Goal: Transaction & Acquisition: Purchase product/service

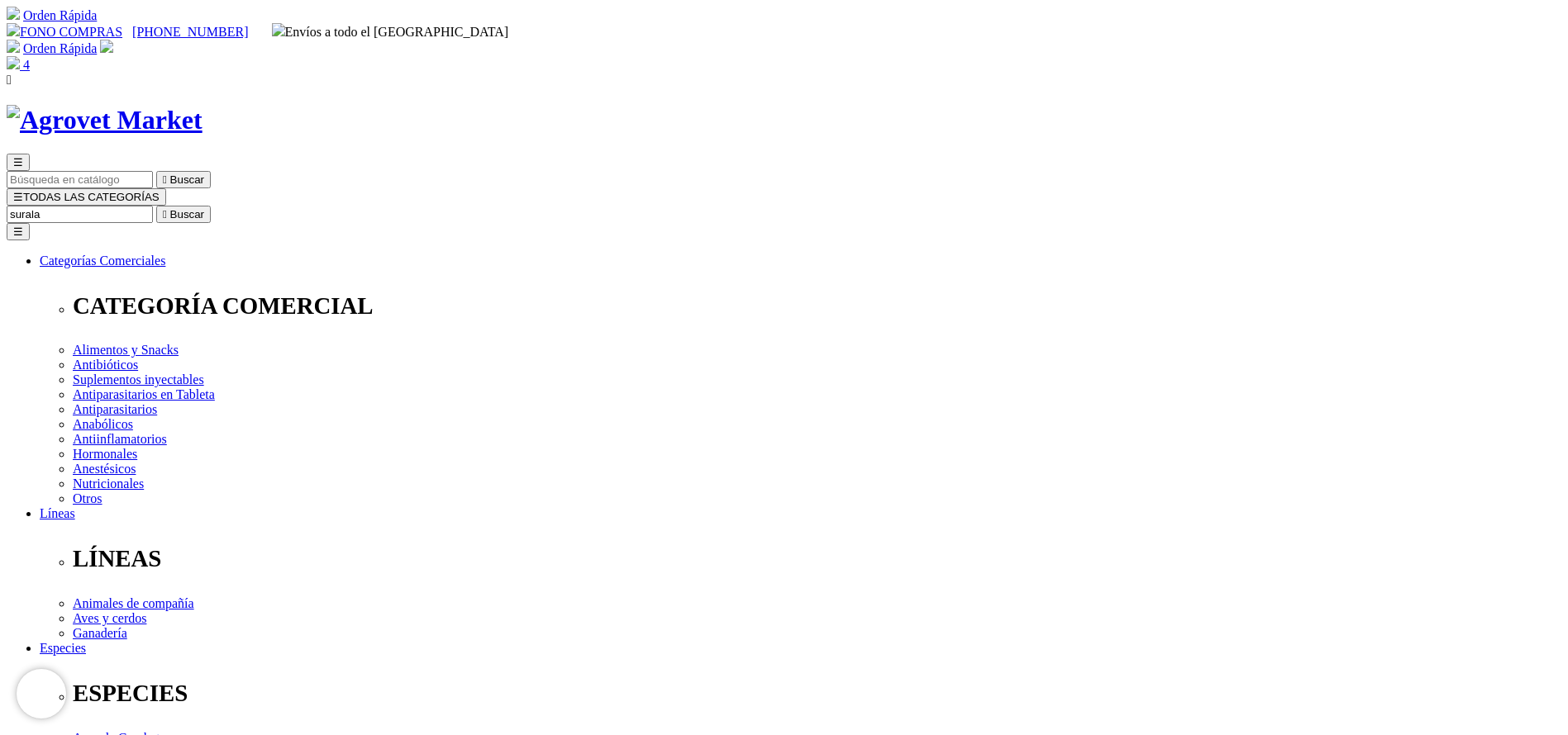
type input "surala"
click at [156, 206] on button " Buscar" at bounding box center [183, 215] width 55 height 17
click at [153, 206] on input "surala" at bounding box center [80, 215] width 147 height 17
type input "FACTOR"
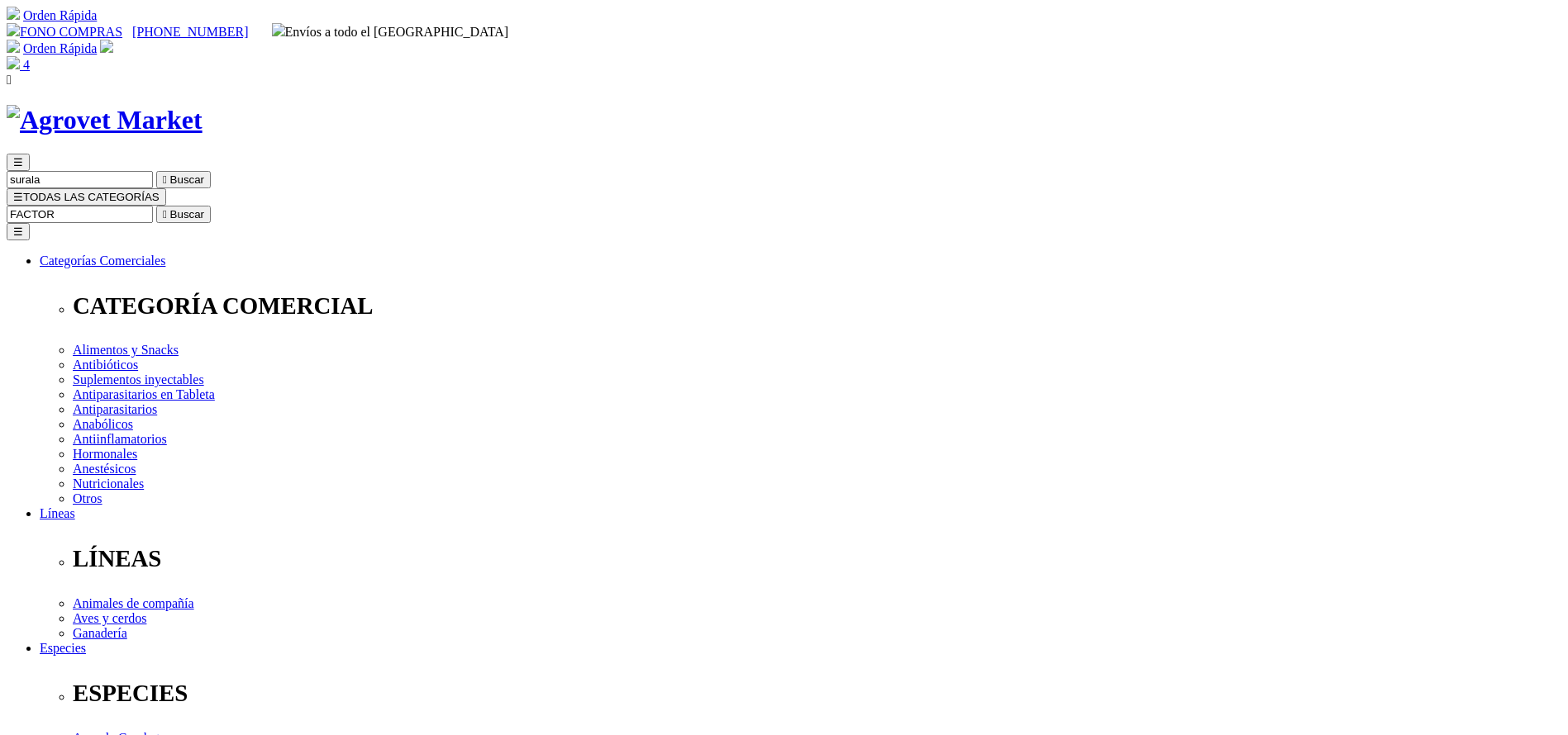
click at [156, 206] on button " Buscar" at bounding box center [183, 215] width 55 height 17
select select "3"
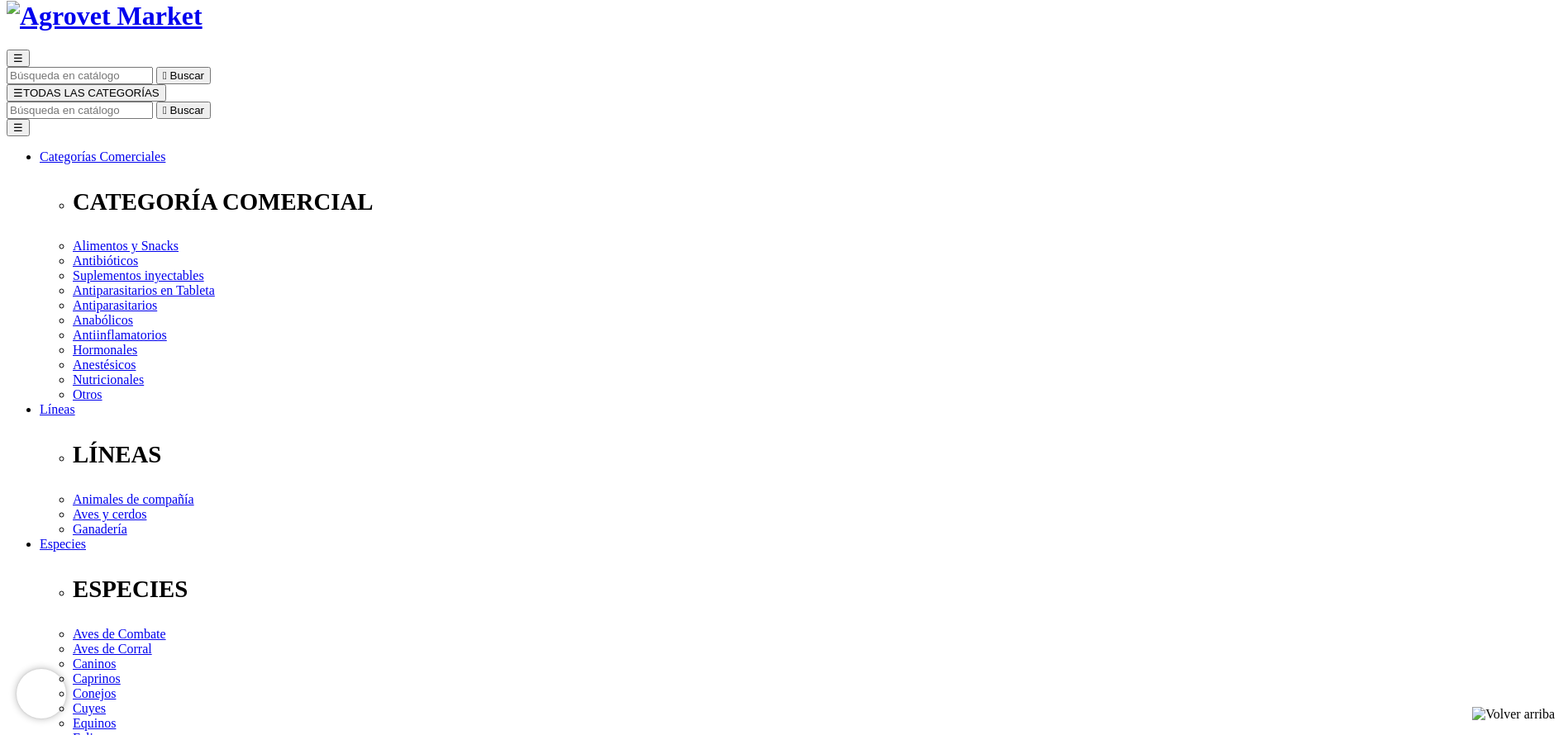
scroll to position [33, 0]
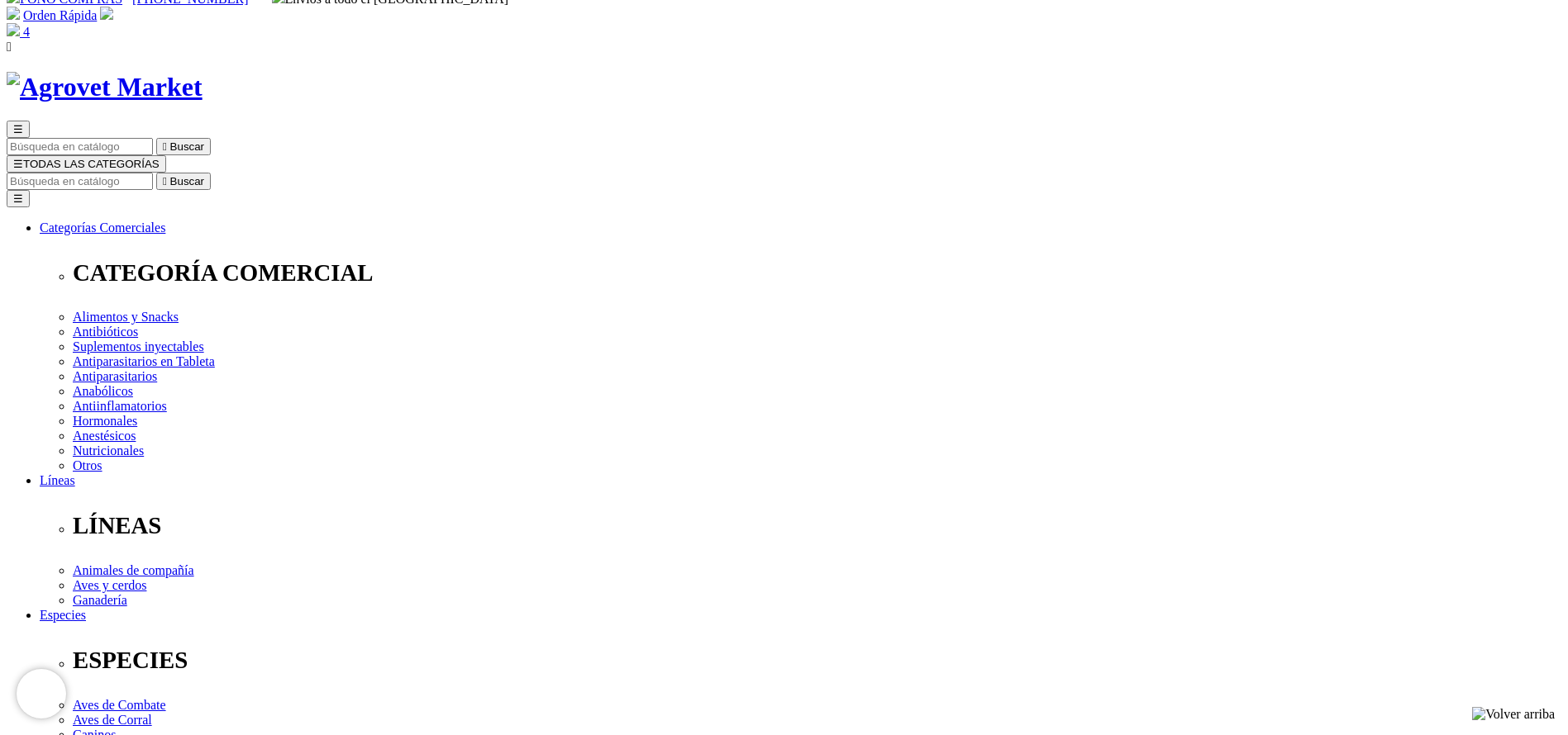
select select "3"
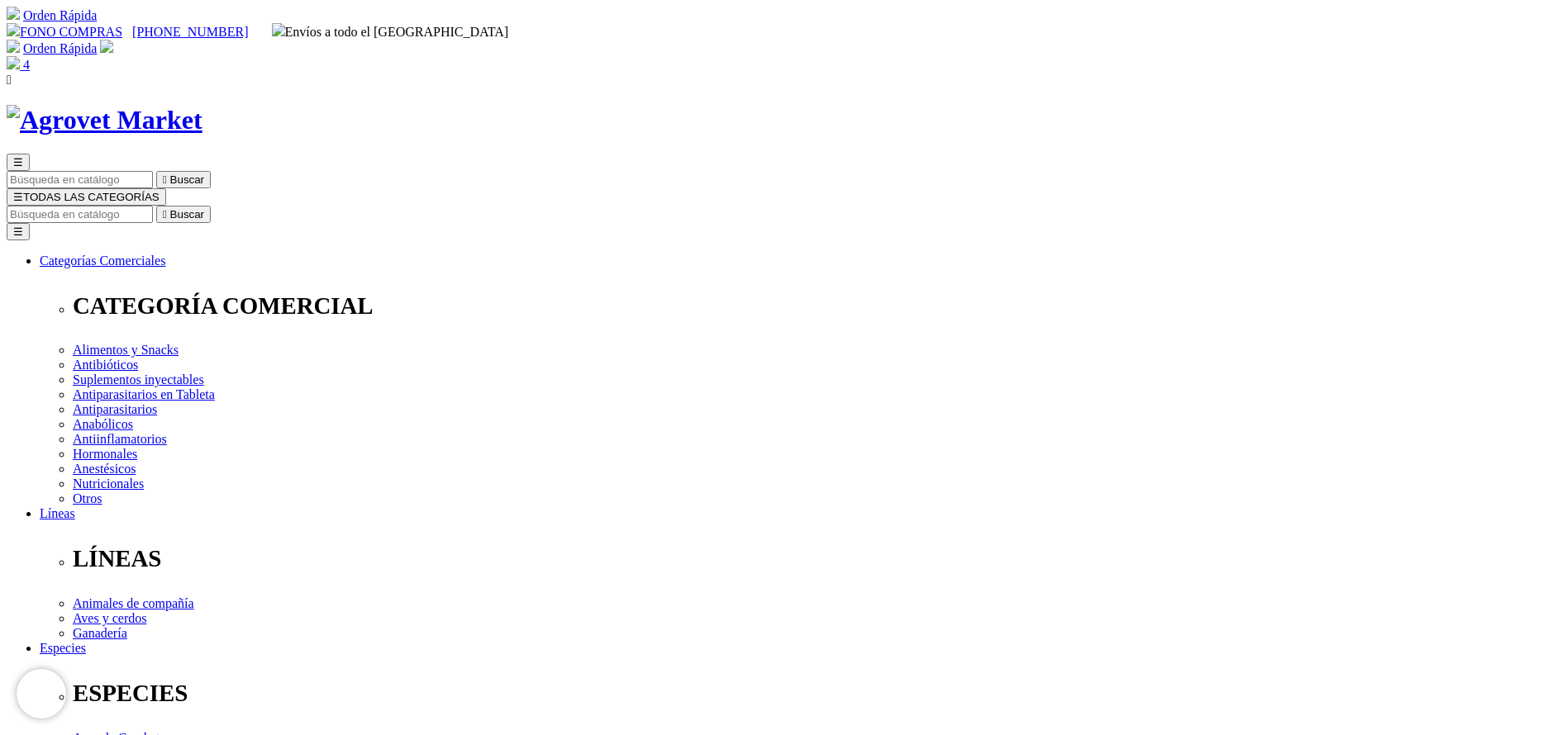
drag, startPoint x: 813, startPoint y: 325, endPoint x: 884, endPoint y: 331, distance: 71.3
copy span "55.00"
click at [153, 206] on input "Buscar" at bounding box center [80, 215] width 147 height 17
type input "iver"
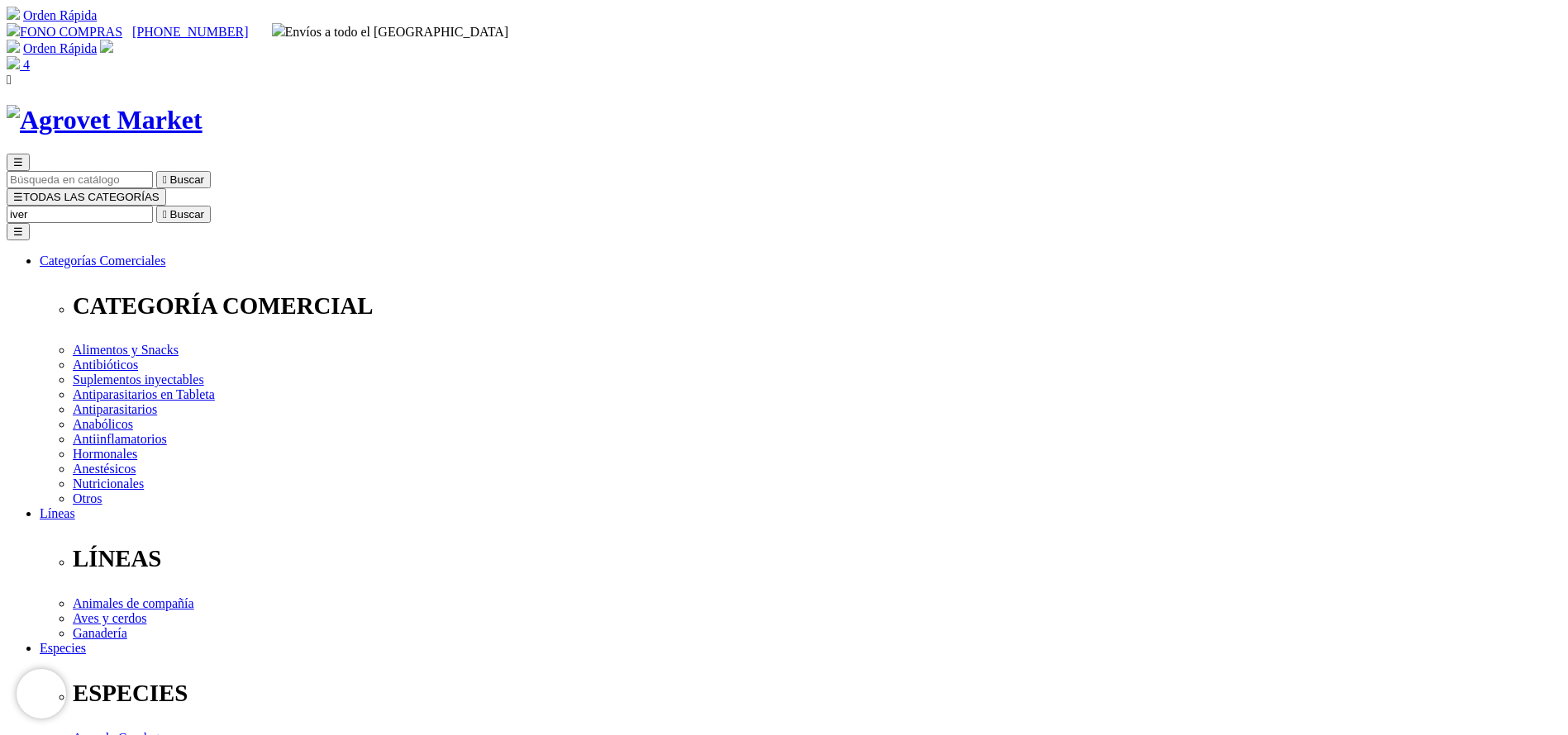
click at [156, 206] on button " Buscar" at bounding box center [183, 215] width 55 height 17
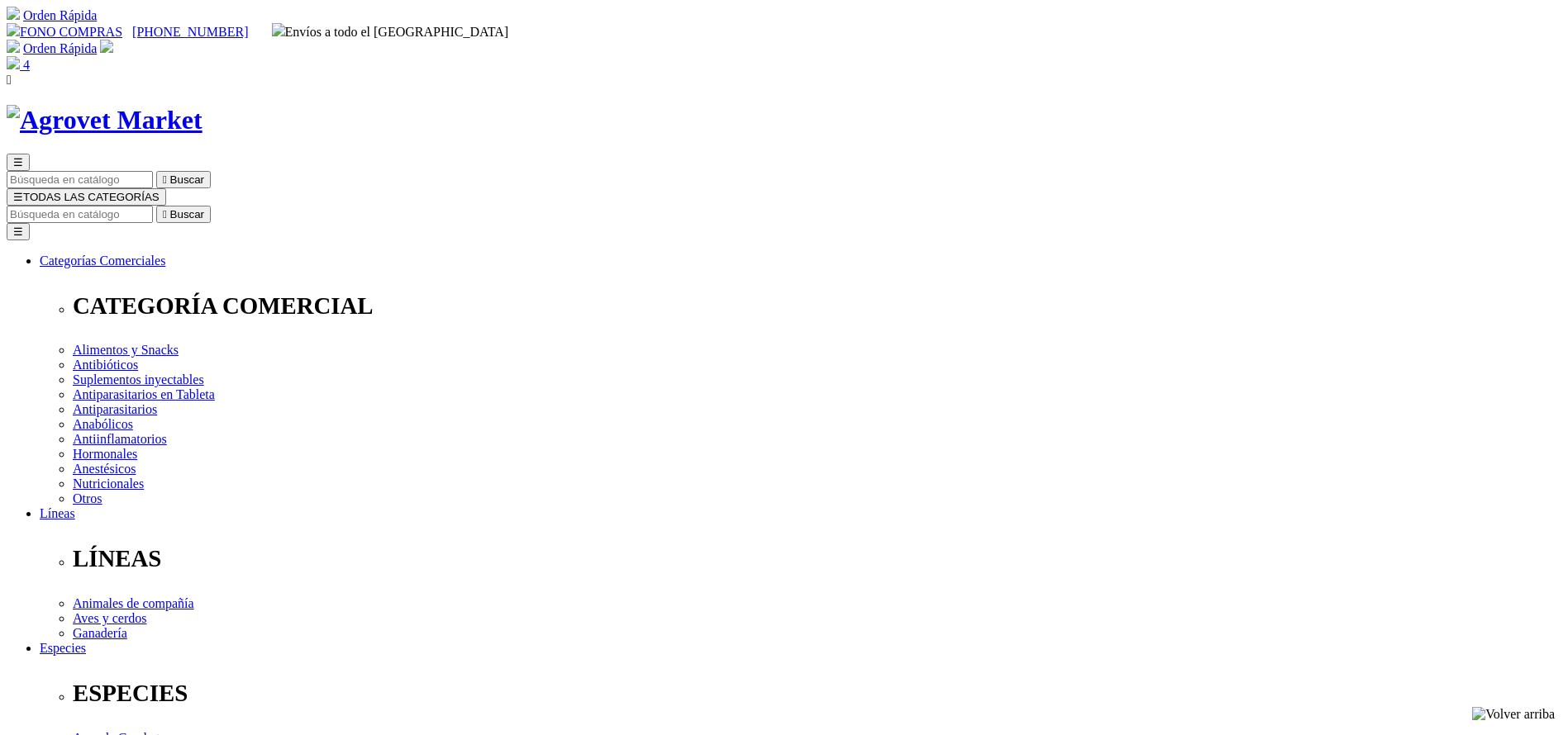
copy div "iverQuest® duo"
drag, startPoint x: 868, startPoint y: 510, endPoint x: 868, endPoint y: 520, distance: 10.0
select select "50"
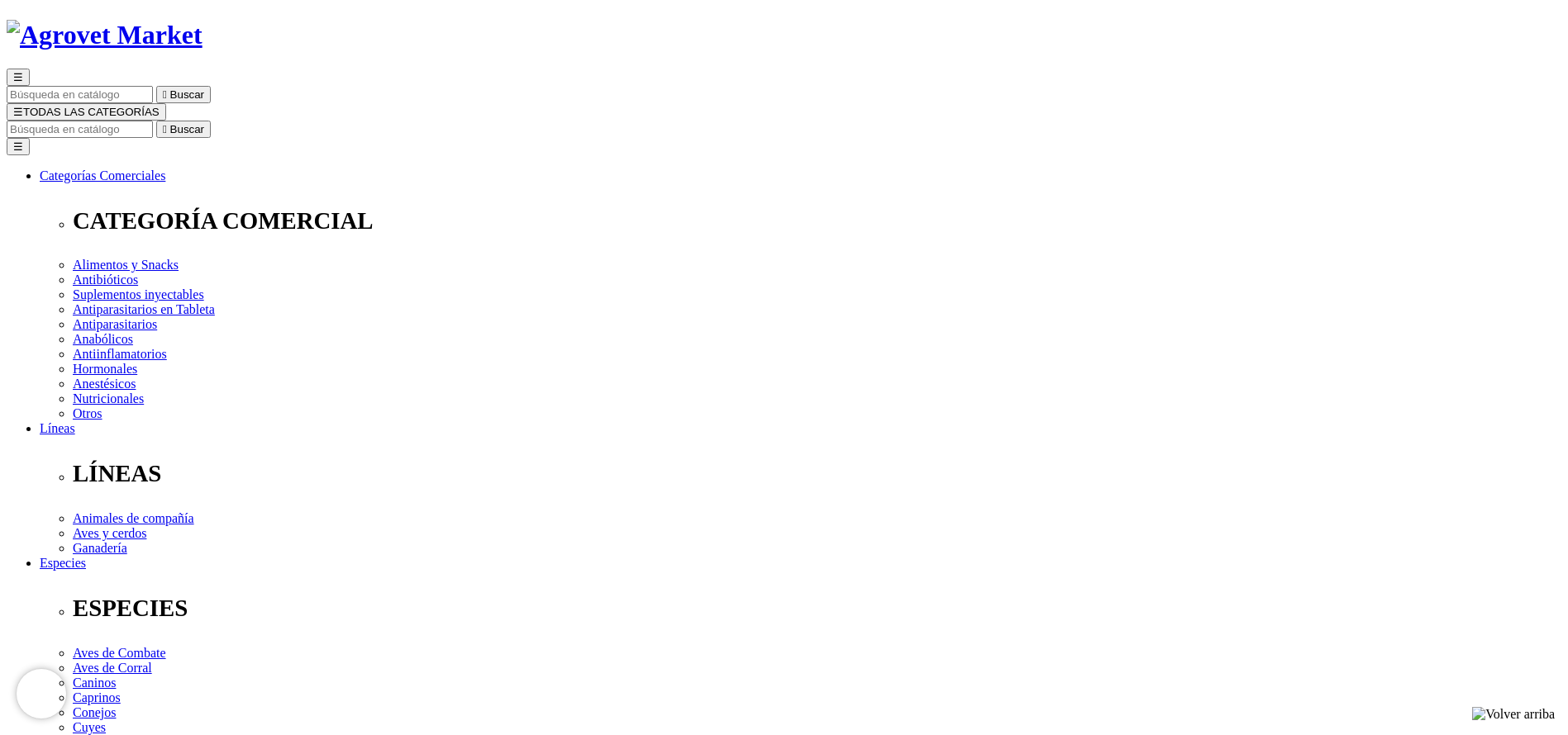
select select "50"
